Goal: Transaction & Acquisition: Purchase product/service

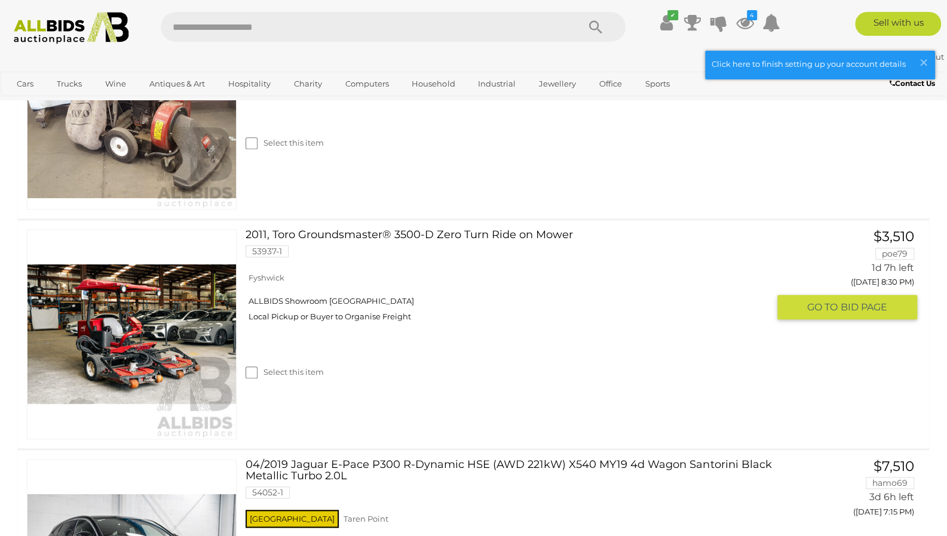
scroll to position [602, 0]
click at [322, 240] on link "2011, Toro Groundsmaster® 3500-D Zero Turn Ride on Mower 53937-1" at bounding box center [511, 247] width 514 height 37
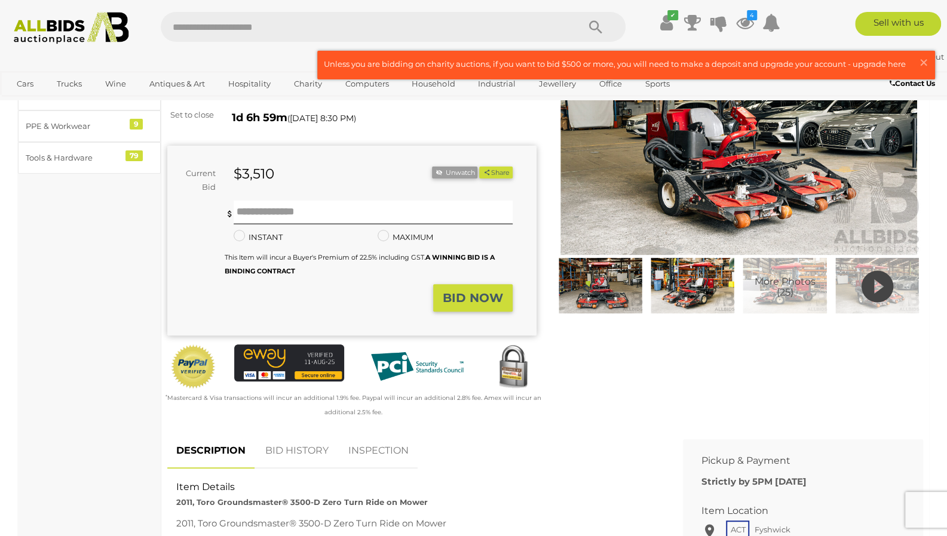
scroll to position [332, 0]
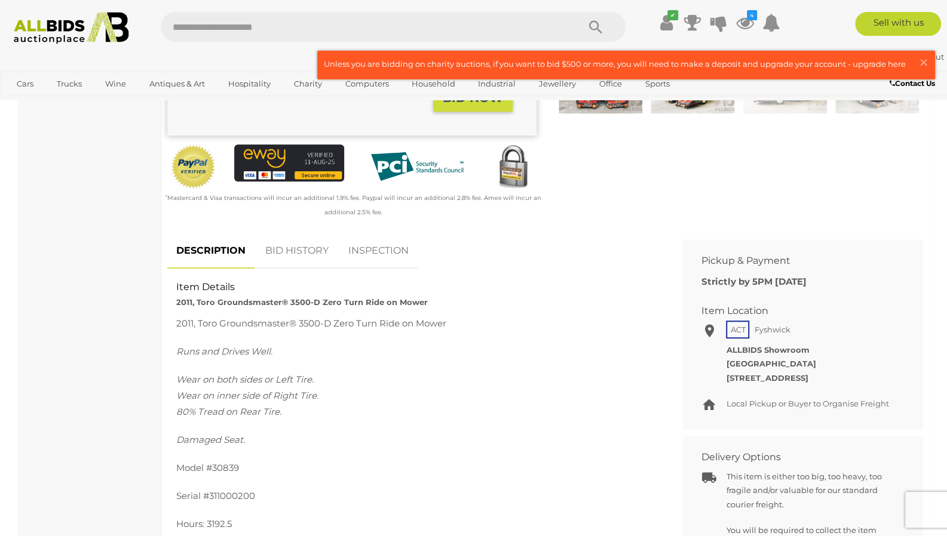
click at [305, 256] on link "BID HISTORY" at bounding box center [296, 250] width 81 height 35
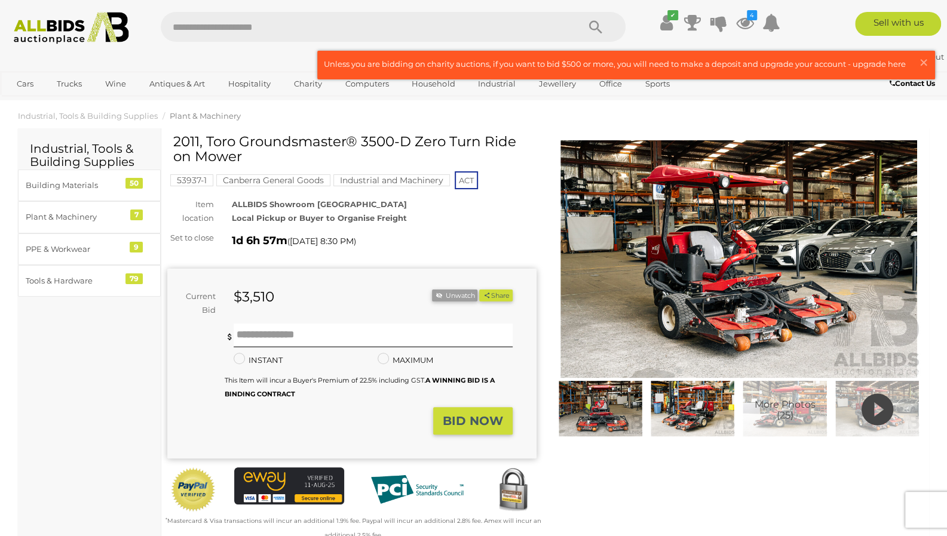
scroll to position [8, 0]
click at [745, 23] on icon at bounding box center [745, 22] width 18 height 21
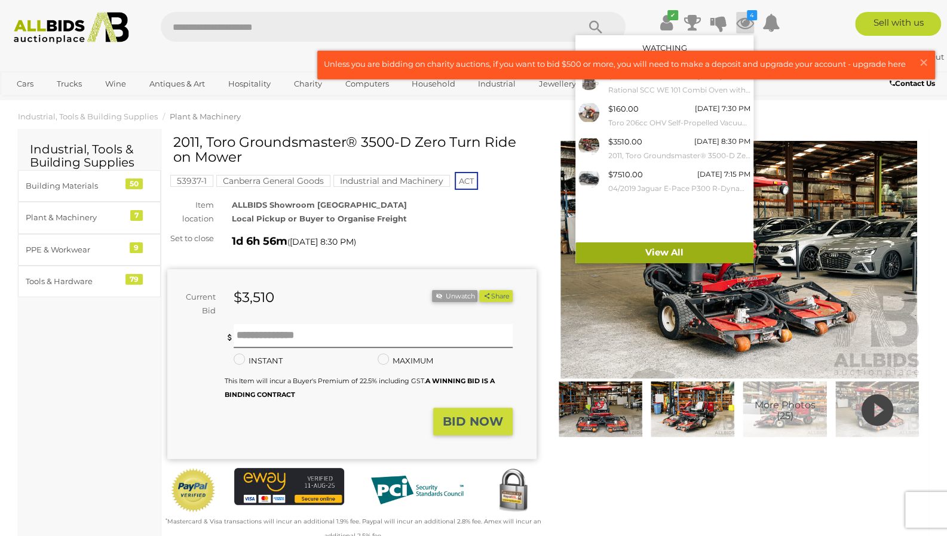
click at [620, 254] on link "View All" at bounding box center [664, 252] width 178 height 21
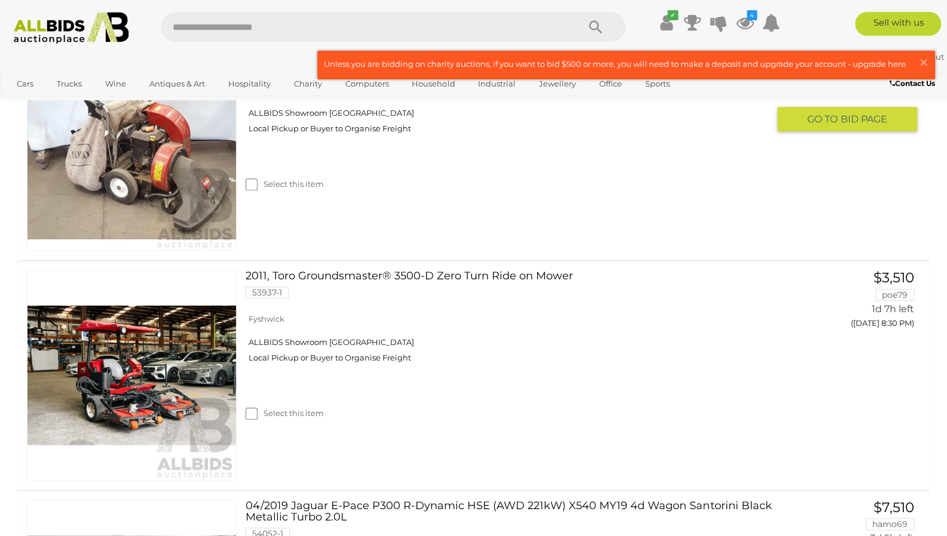
scroll to position [544, 0]
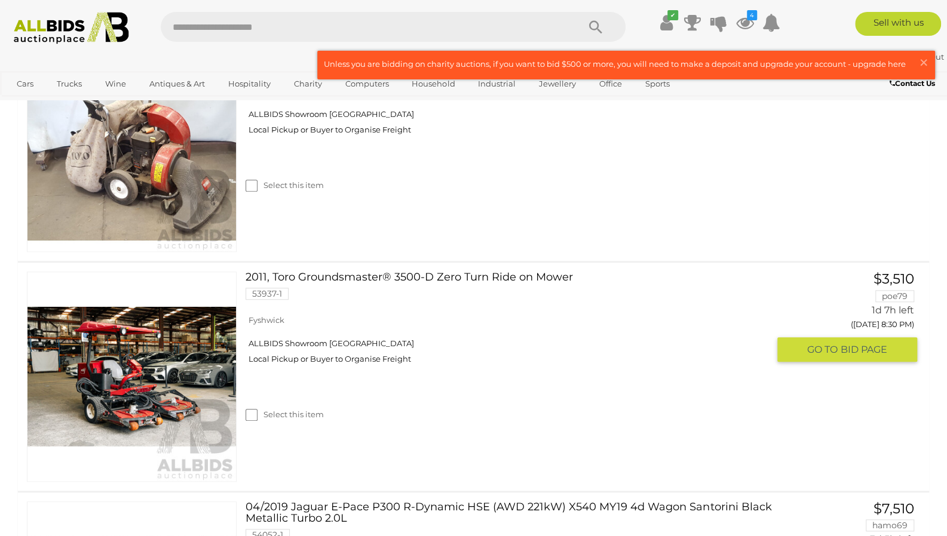
click at [445, 274] on link "2011, Toro Groundsmaster® 3500-D Zero Turn Ride on Mower 53937-1" at bounding box center [511, 290] width 514 height 37
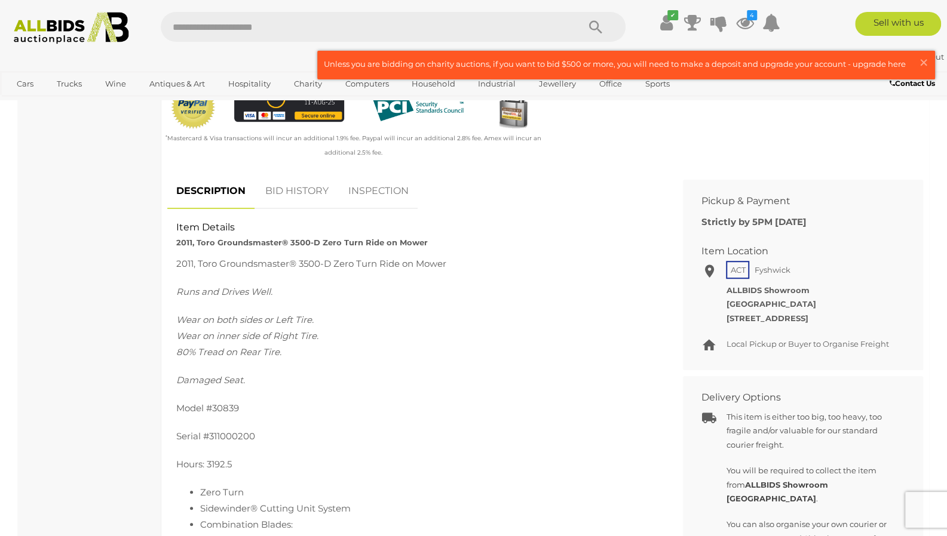
scroll to position [390, 0]
click at [287, 188] on link "BID HISTORY" at bounding box center [296, 193] width 81 height 35
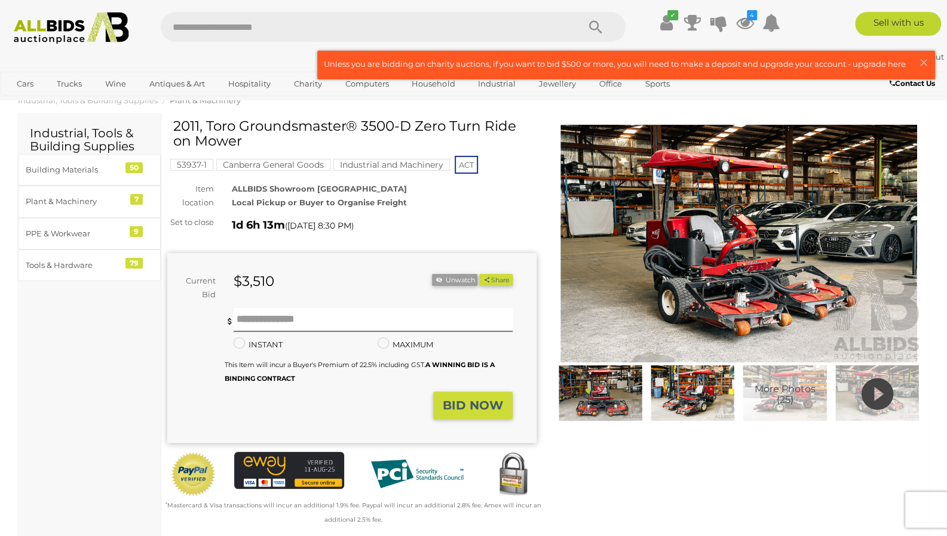
scroll to position [0, 0]
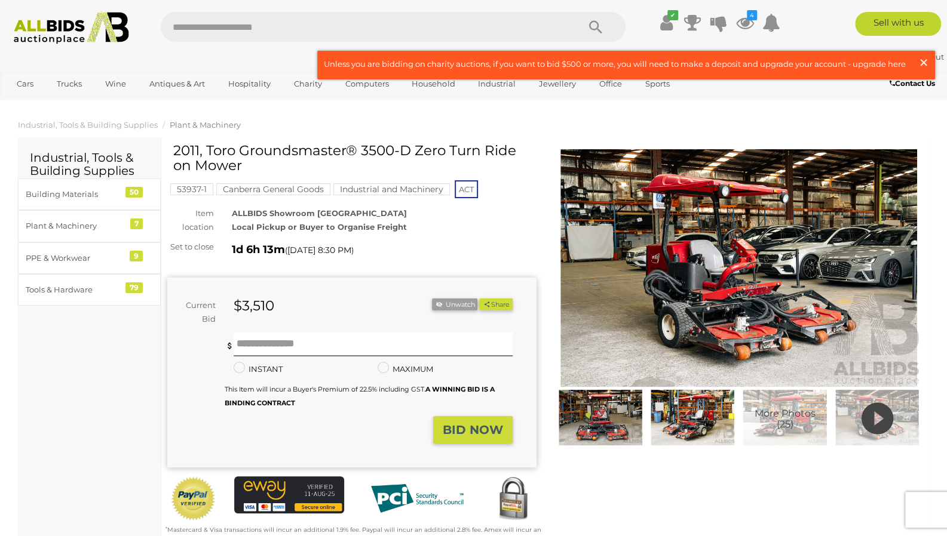
click at [923, 66] on span "×" at bounding box center [923, 62] width 11 height 23
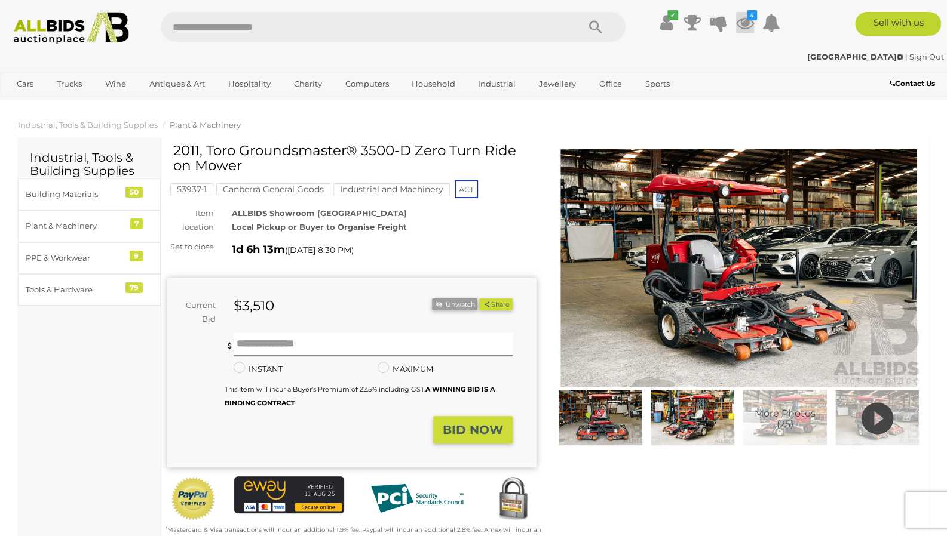
click at [748, 22] on icon at bounding box center [745, 22] width 18 height 21
